Goal: Information Seeking & Learning: Learn about a topic

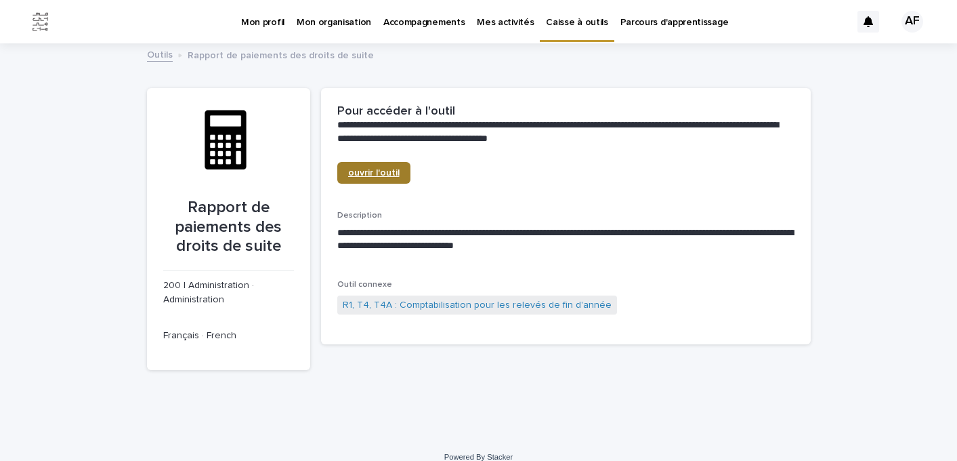
click at [378, 164] on link "ouvrir l'outil" at bounding box center [373, 173] width 73 height 22
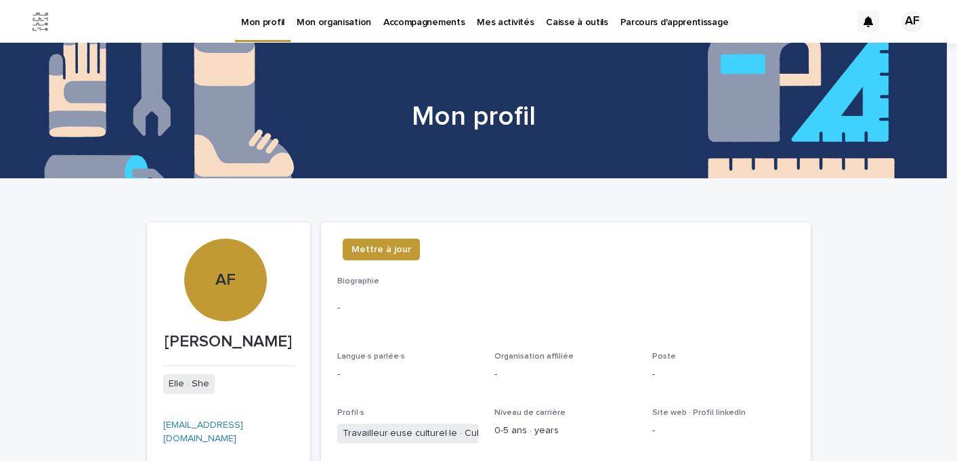
click at [629, 31] on link "Parcours d'apprentissage" at bounding box center [674, 21] width 121 height 42
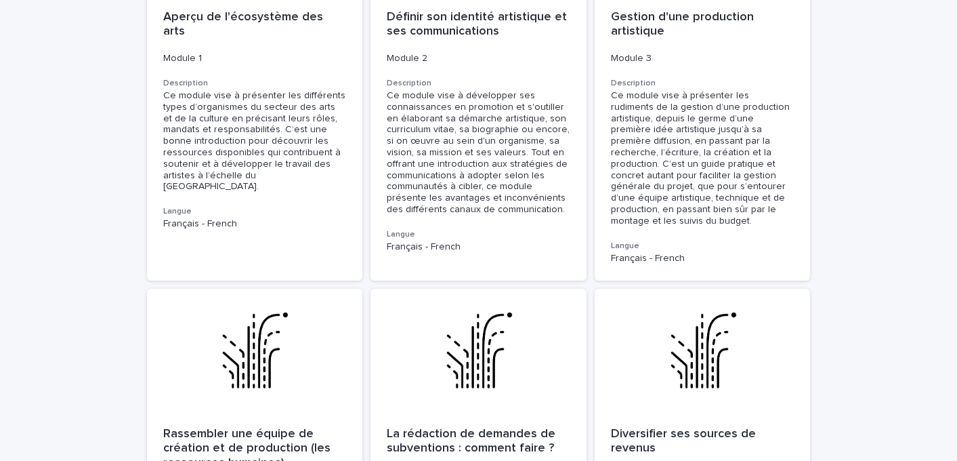
scroll to position [356, 0]
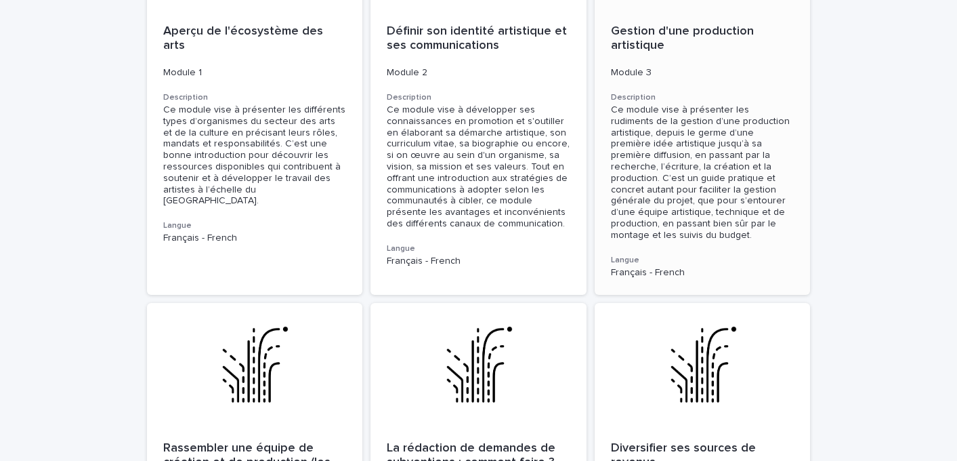
click at [670, 29] on p "Gestion d'une production artistique" at bounding box center [703, 38] width 184 height 29
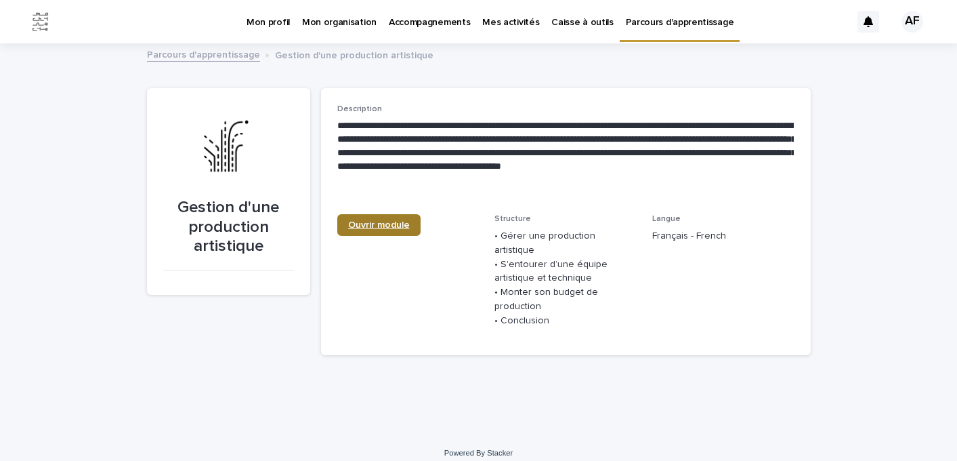
click at [392, 230] on link "Ouvrir module" at bounding box center [378, 225] width 83 height 22
click at [230, 52] on link "Parcours d'apprentissage" at bounding box center [203, 54] width 113 height 16
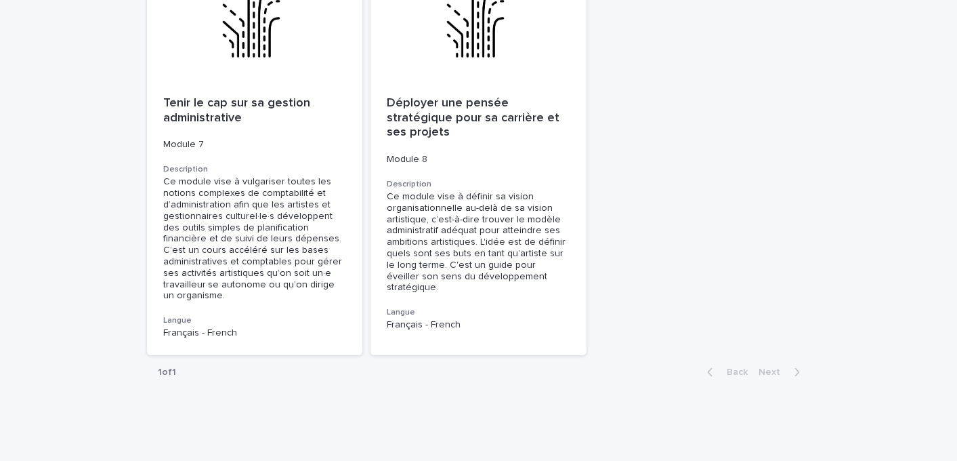
scroll to position [1153, 0]
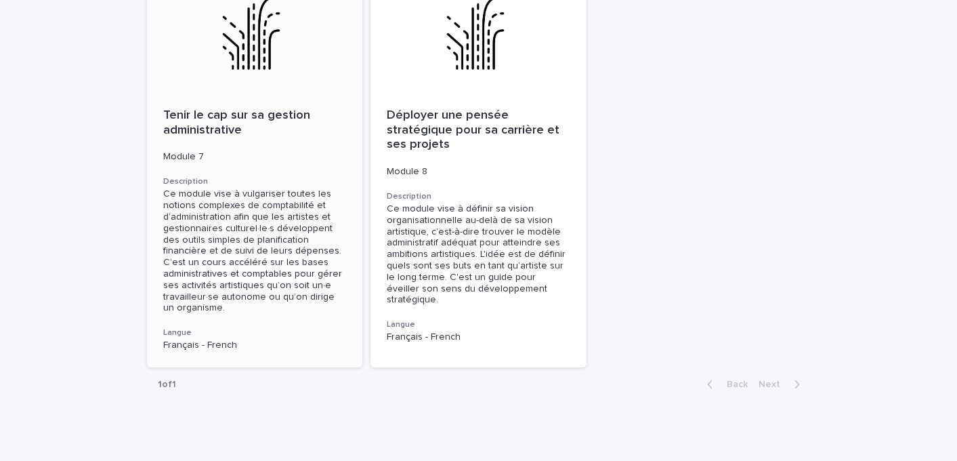
click at [196, 108] on p "Tenir le cap sur sa gestion administrative" at bounding box center [255, 122] width 184 height 29
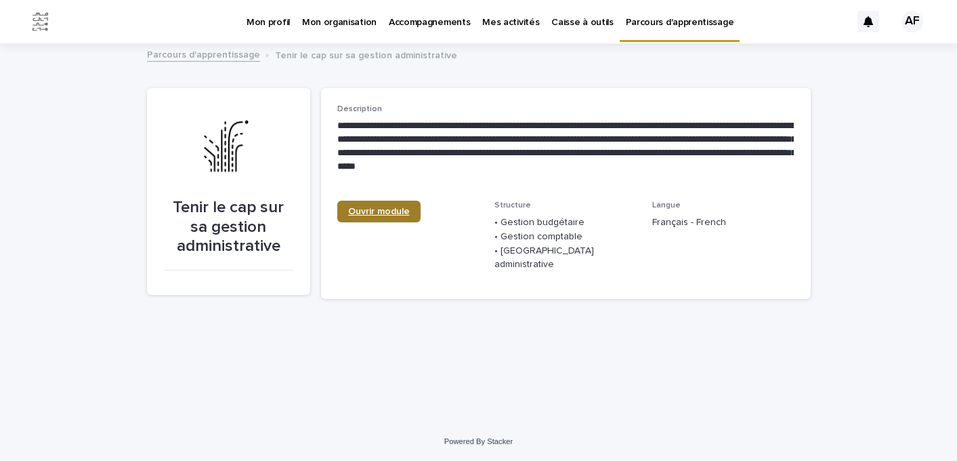
click at [401, 205] on link "Ouvrir module" at bounding box center [378, 212] width 83 height 22
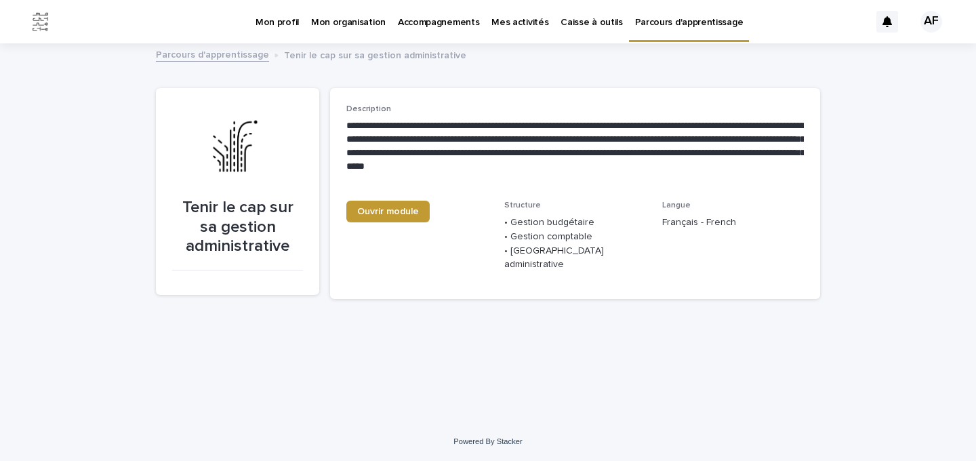
click at [228, 56] on link "Parcours d'apprentissage" at bounding box center [212, 54] width 113 height 16
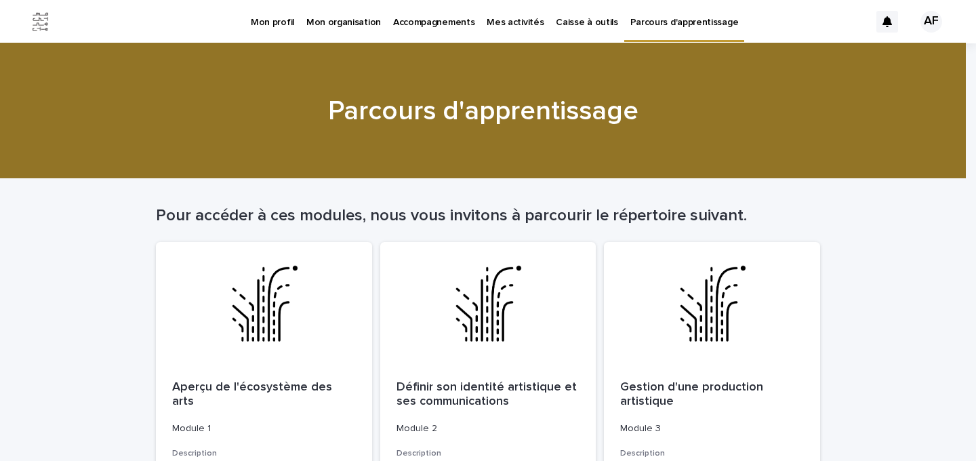
click at [715, 117] on h1 "Parcours d'apprentissage" at bounding box center [483, 111] width 664 height 33
